Goal: Navigation & Orientation: Go to known website

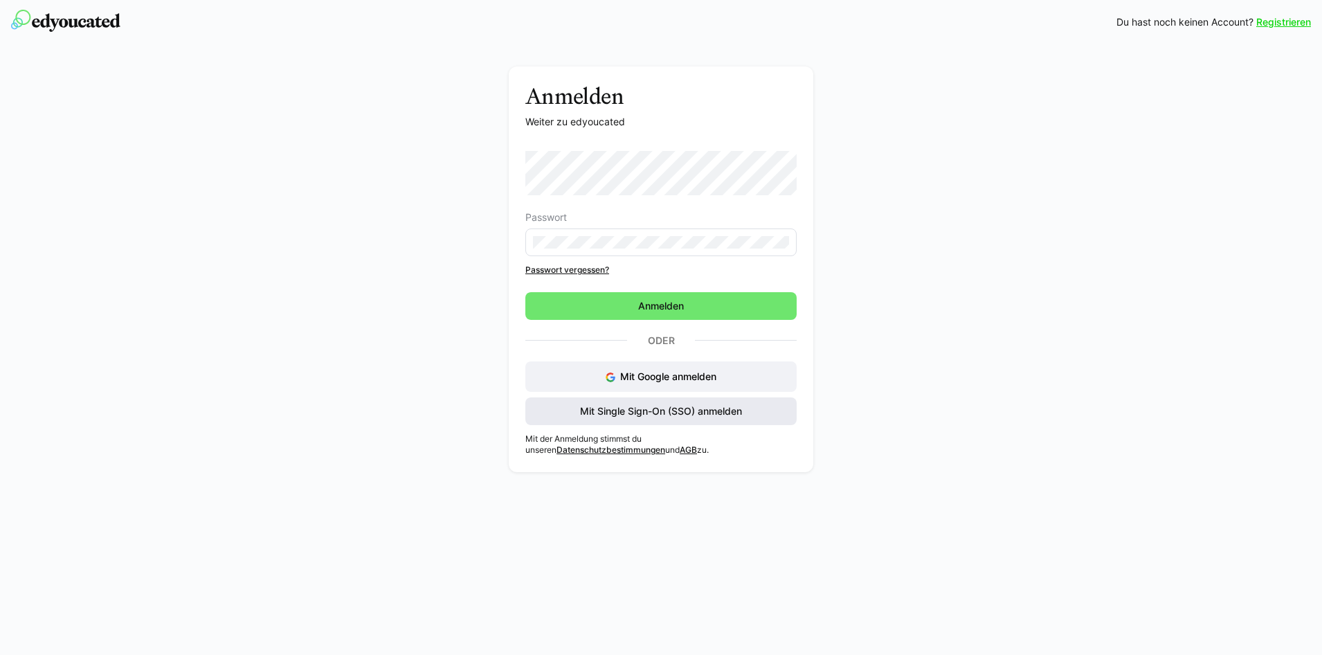
click at [663, 412] on span "Mit Single Sign-On (SSO) anmelden" at bounding box center [661, 411] width 166 height 14
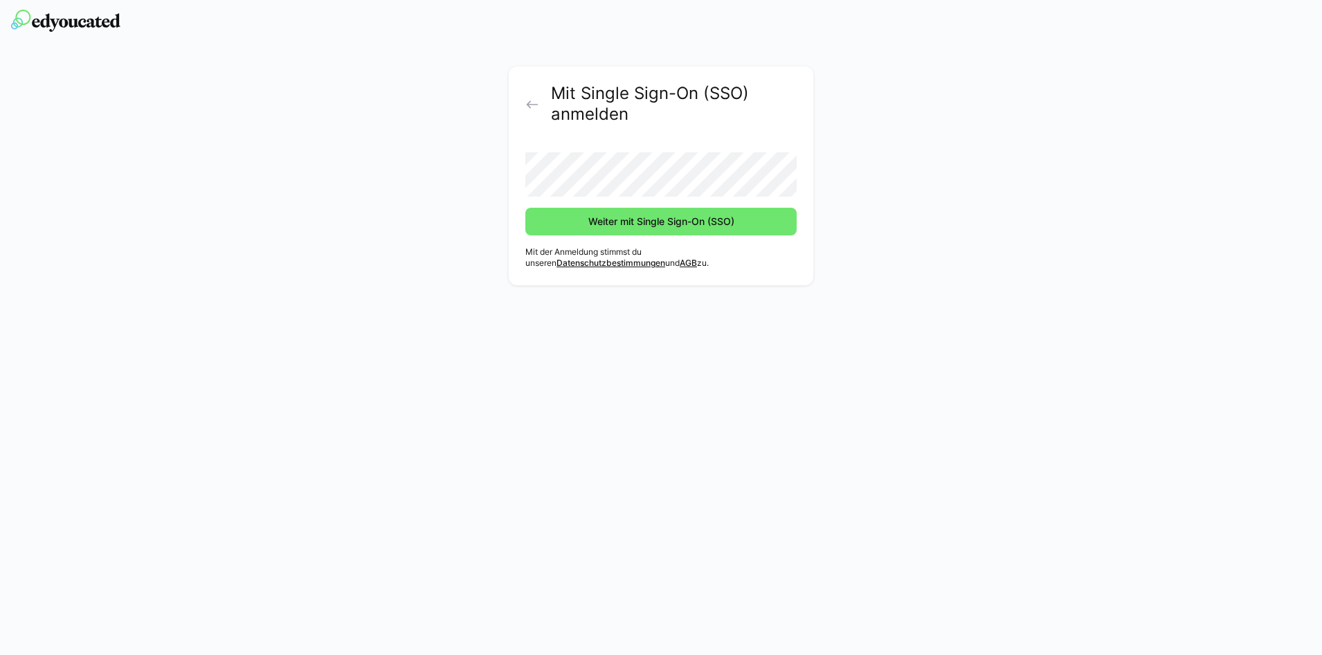
click at [526, 208] on button "Weiter mit Single Sign-On (SSO)" at bounding box center [661, 222] width 271 height 28
